Goal: Task Accomplishment & Management: Manage account settings

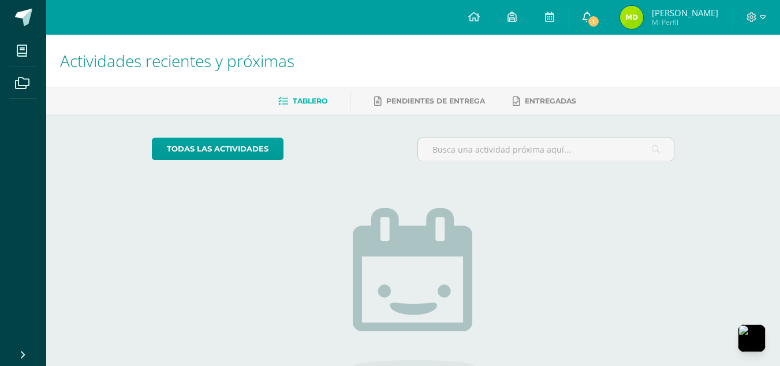
click at [592, 29] on link "1" at bounding box center [587, 17] width 37 height 35
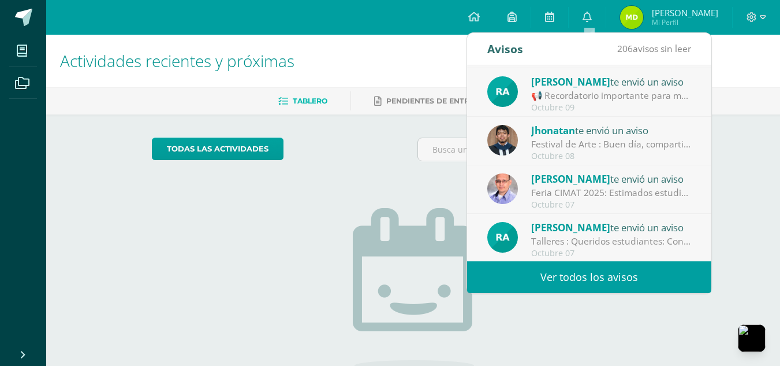
scroll to position [192, 0]
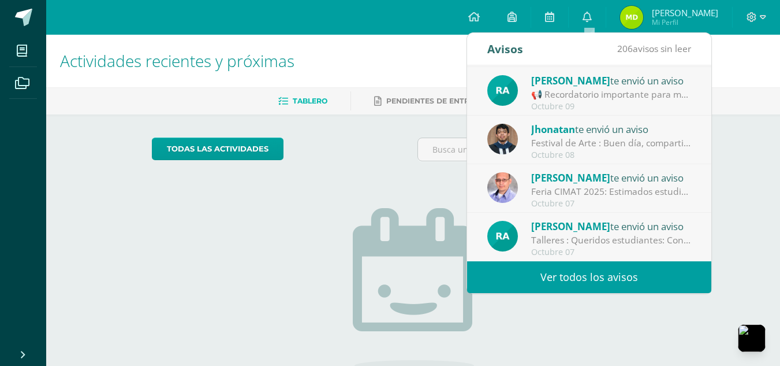
click at [661, 96] on div "📢 Recordatorio importante para mañana 📢: Hola chicos, Les recuerdo que mañana t…" at bounding box center [611, 94] width 161 height 13
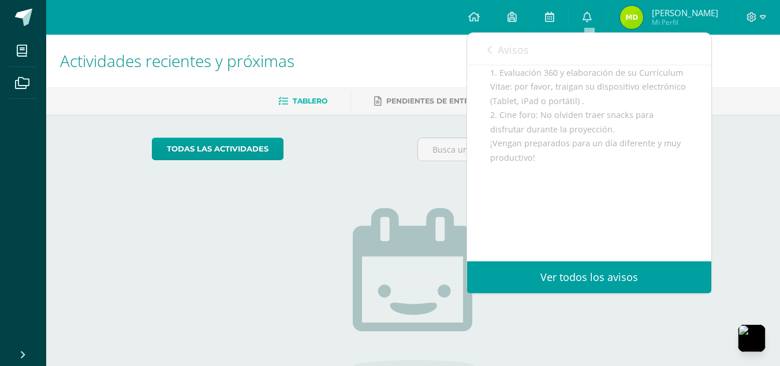
scroll to position [0, 0]
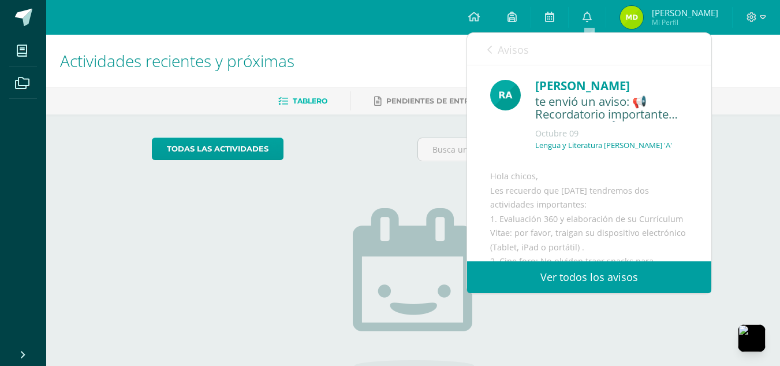
click at [485, 46] on div "Avisos 205 avisos sin leer Avisos" at bounding box center [589, 49] width 244 height 32
click at [489, 49] on icon at bounding box center [489, 49] width 5 height 9
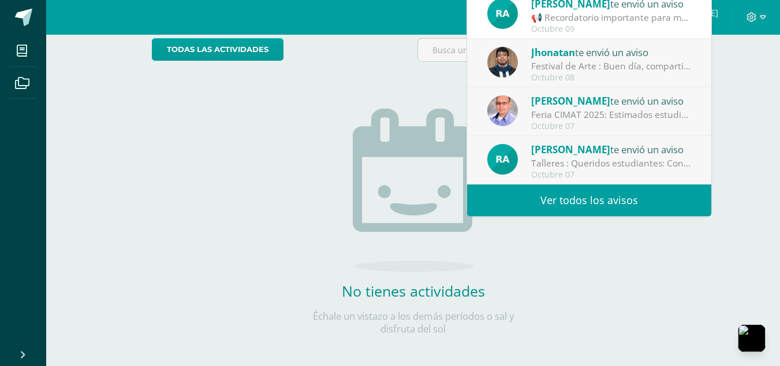
scroll to position [105, 0]
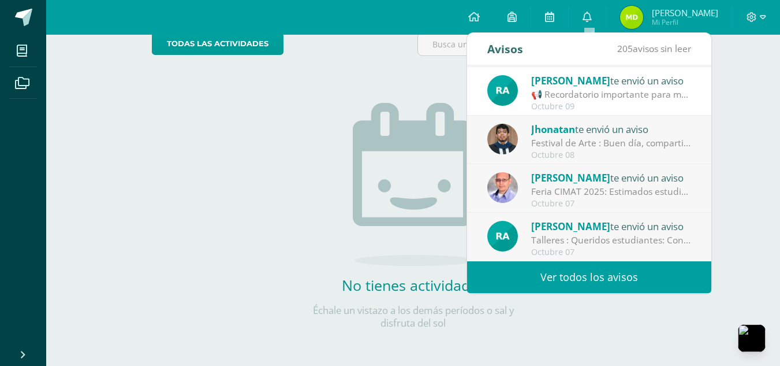
click at [678, 28] on span "[PERSON_NAME] Mi Perfil" at bounding box center [669, 17] width 103 height 23
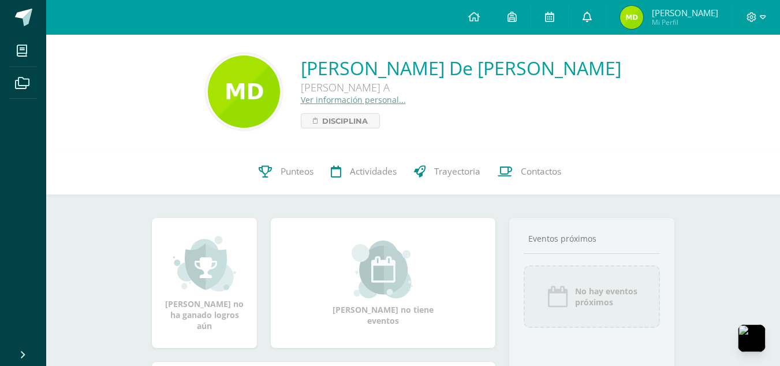
click at [595, 9] on link at bounding box center [587, 17] width 37 height 35
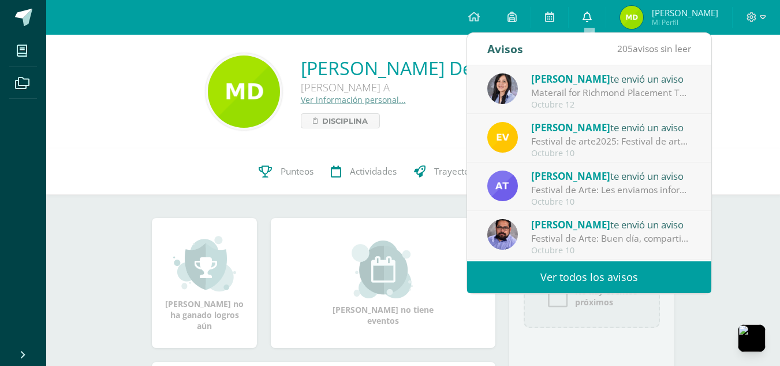
click at [583, 16] on link at bounding box center [587, 17] width 37 height 35
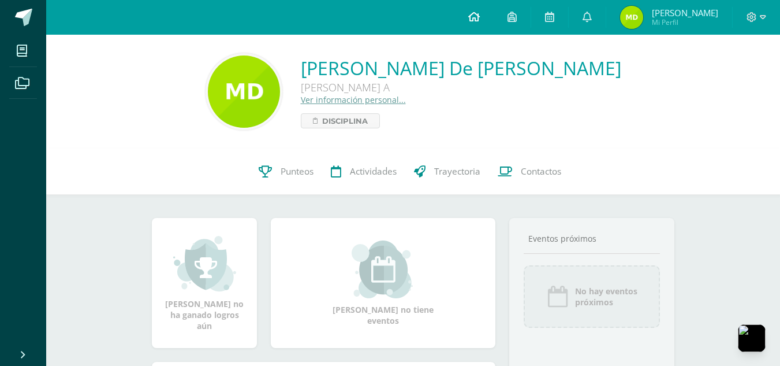
click at [476, 20] on icon at bounding box center [474, 17] width 12 height 10
